Goal: Information Seeking & Learning: Compare options

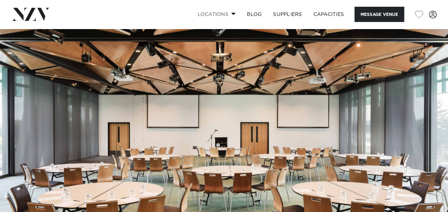
click at [219, 14] on link "Locations" at bounding box center [216, 14] width 50 height 15
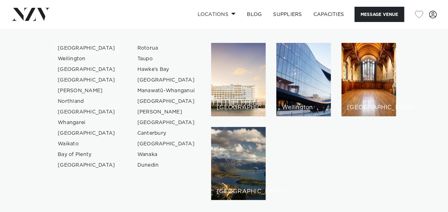
click at [80, 50] on link "[GEOGRAPHIC_DATA]" at bounding box center [86, 48] width 69 height 11
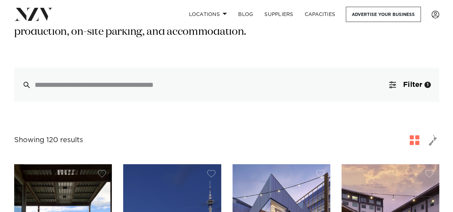
scroll to position [121, 0]
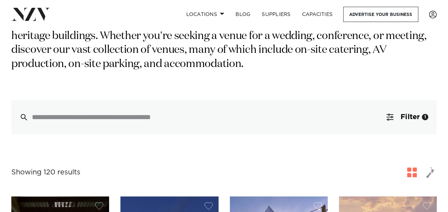
drag, startPoint x: 451, startPoint y: 13, endPoint x: 453, endPoint y: 18, distance: 5.5
click at [410, 113] on span "Filter" at bounding box center [409, 116] width 19 height 7
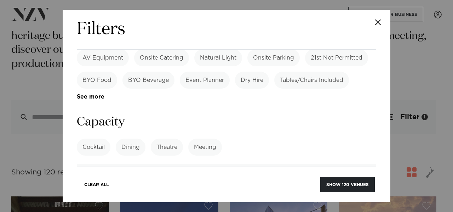
scroll to position [545, 0]
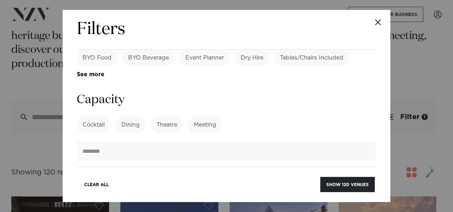
click at [206, 116] on label "Meeting" at bounding box center [205, 124] width 34 height 17
click at [90, 116] on label "Cocktail" at bounding box center [94, 124] width 34 height 17
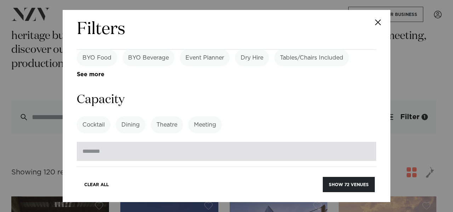
click at [120, 142] on input "number" at bounding box center [226, 151] width 299 height 19
type input "***"
click at [322, 177] on button "Show 57 venues" at bounding box center [348, 184] width 52 height 15
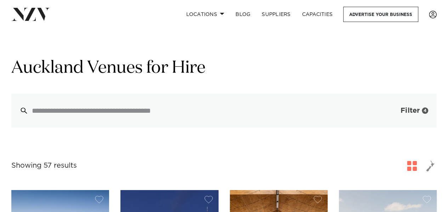
click at [409, 108] on span "Filter" at bounding box center [409, 110] width 19 height 7
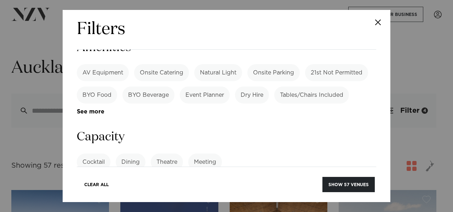
scroll to position [516, 0]
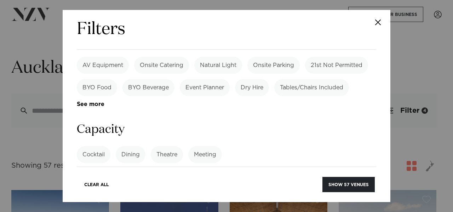
click at [160, 146] on label "Theatre" at bounding box center [167, 154] width 32 height 17
click at [214, 146] on label "Meeting" at bounding box center [205, 154] width 34 height 17
click at [90, 146] on label "Cocktail" at bounding box center [94, 154] width 34 height 17
drag, startPoint x: 97, startPoint y: 124, endPoint x: 10, endPoint y: 139, distance: 88.0
click at [10, 139] on div "Filters Search Type Venue Supplier See more Locations Auckland Wellington Chris…" at bounding box center [226, 106] width 453 height 212
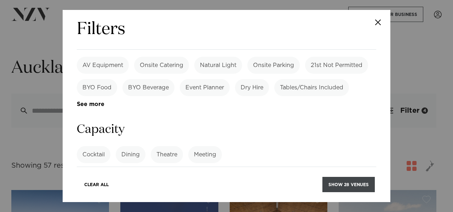
type input "***"
click at [340, 185] on button "Show 28 venues" at bounding box center [348, 184] width 52 height 15
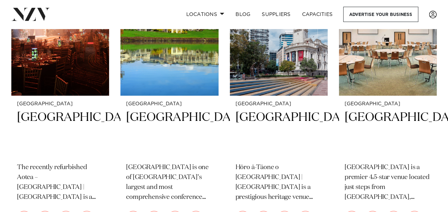
scroll to position [1082, 0]
